Goal: Information Seeking & Learning: Learn about a topic

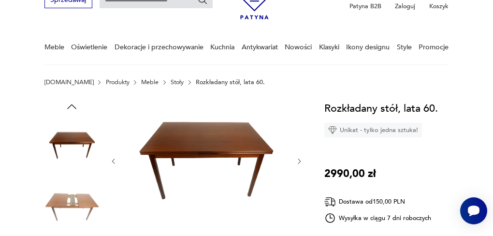
click at [298, 161] on icon "button" at bounding box center [299, 160] width 7 height 7
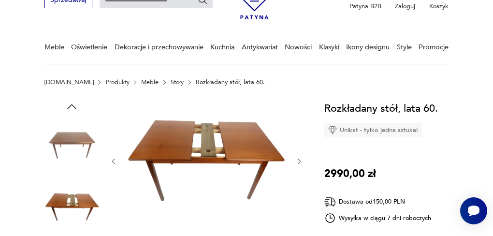
click at [298, 161] on icon "button" at bounding box center [299, 160] width 7 height 7
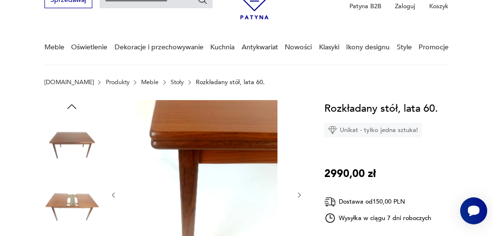
click at [297, 193] on icon "button" at bounding box center [299, 194] width 7 height 7
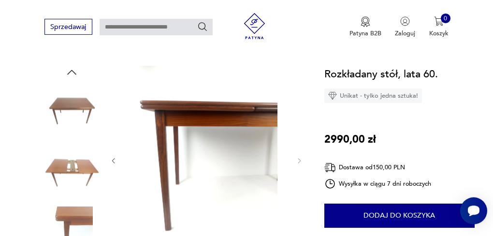
scroll to position [101, 0]
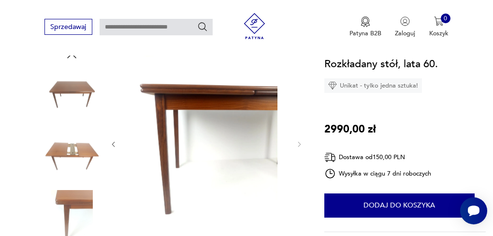
click at [82, 155] on img at bounding box center [71, 155] width 55 height 55
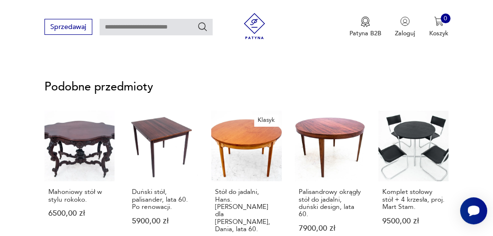
scroll to position [662, 0]
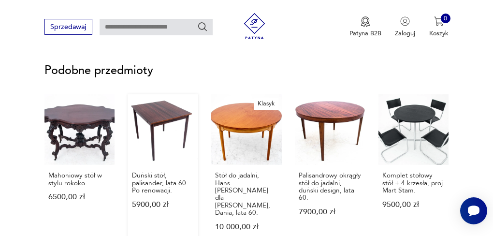
click at [163, 116] on link "Duński stół, palisander, lata 60. Po renowacji. 5900,00 zł" at bounding box center [163, 170] width 71 height 153
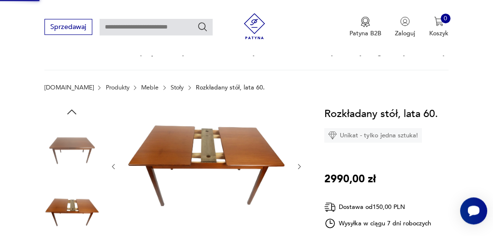
scroll to position [9, 0]
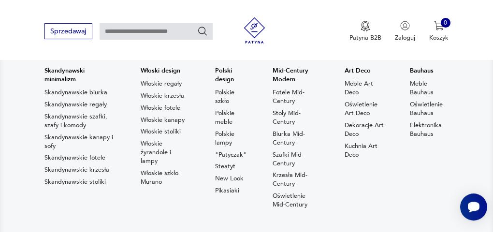
scroll to position [101, 0]
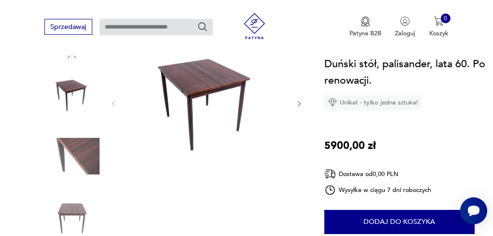
click at [299, 103] on icon "button" at bounding box center [299, 103] width 7 height 7
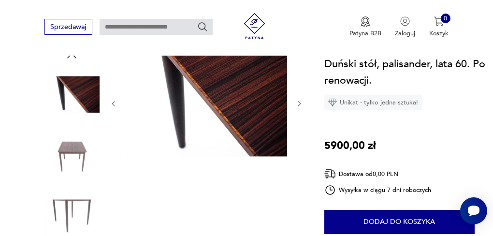
click at [300, 103] on icon "button" at bounding box center [299, 103] width 3 height 5
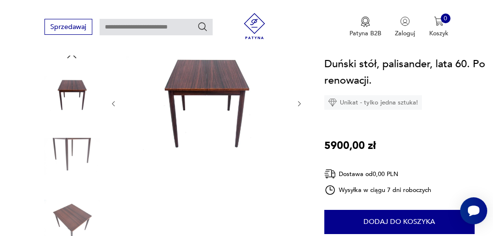
click at [298, 104] on icon "button" at bounding box center [299, 103] width 7 height 7
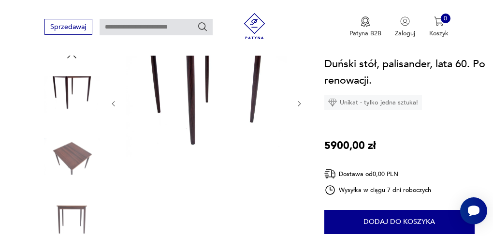
click at [297, 103] on icon "button" at bounding box center [299, 103] width 7 height 7
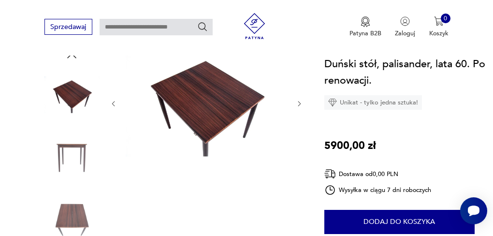
click at [300, 101] on icon "button" at bounding box center [299, 103] width 7 height 7
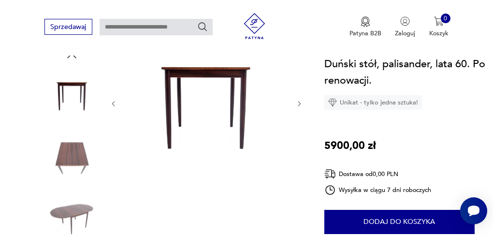
click at [296, 101] on icon "button" at bounding box center [299, 103] width 7 height 7
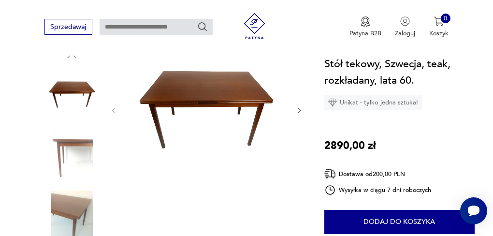
click at [300, 109] on icon "button" at bounding box center [299, 110] width 7 height 7
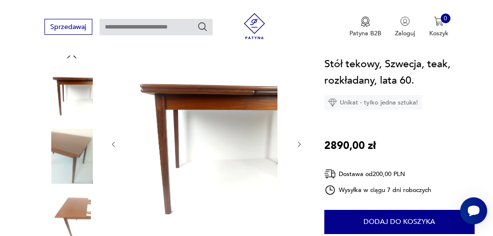
click at [301, 141] on icon "button" at bounding box center [299, 144] width 7 height 7
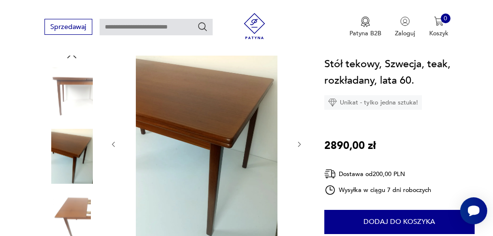
click at [301, 141] on icon "button" at bounding box center [299, 144] width 7 height 7
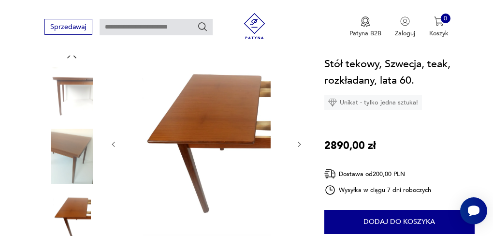
click at [300, 141] on icon "button" at bounding box center [299, 144] width 7 height 7
